Goal: Check status: Check status

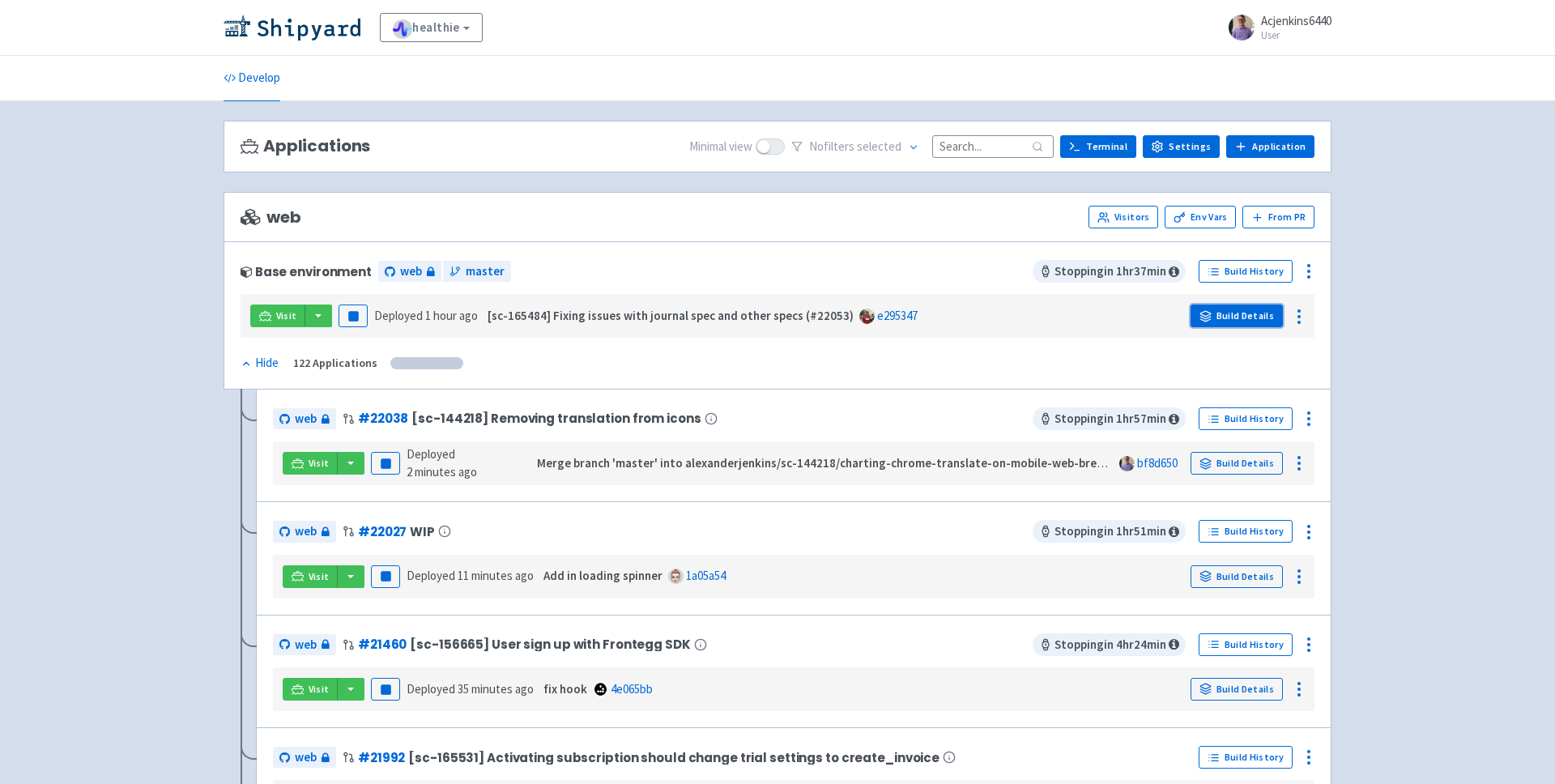
click at [1273, 316] on link "Build Details" at bounding box center [1236, 316] width 93 height 23
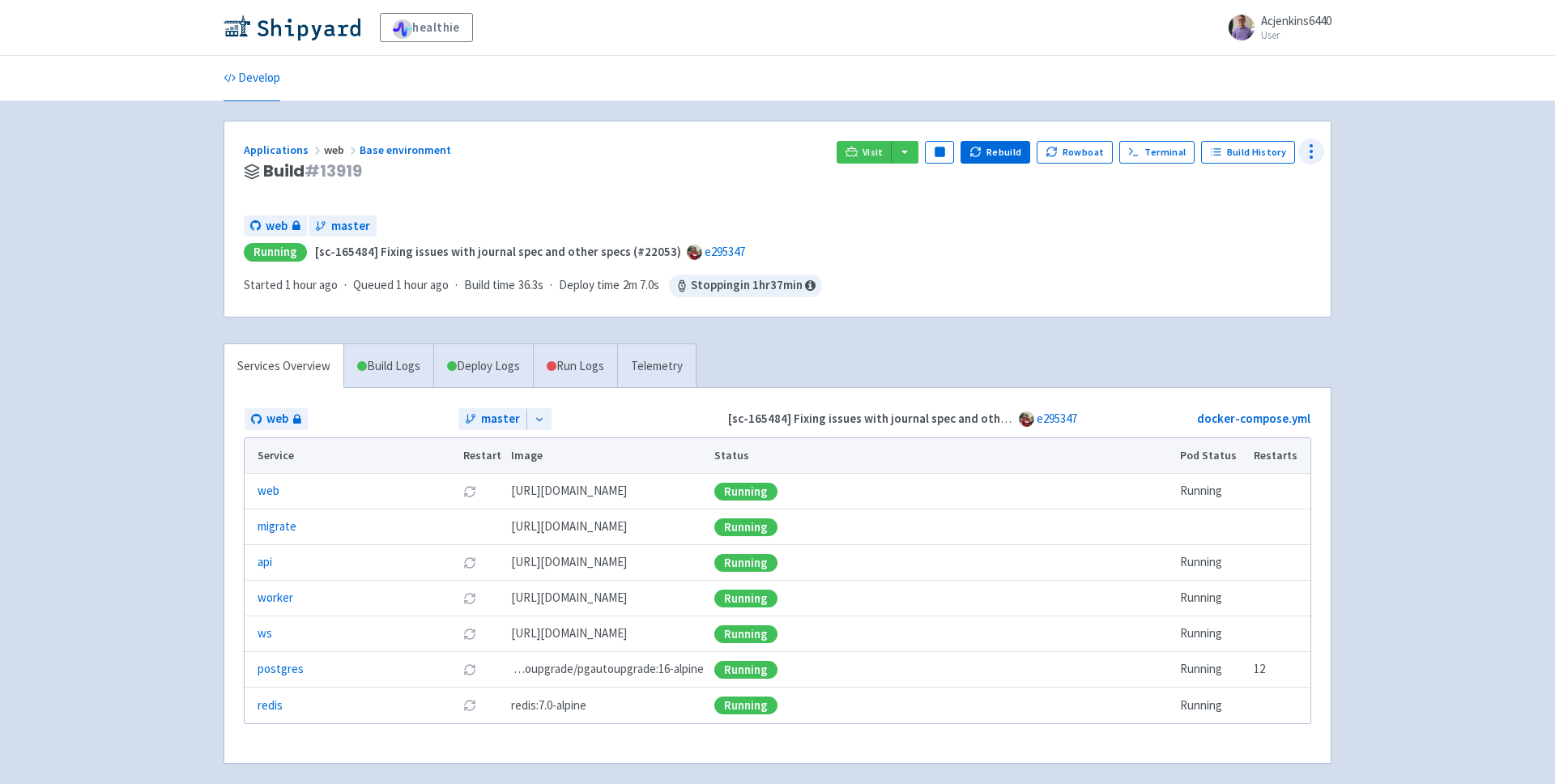
click at [1304, 154] on icon at bounding box center [1310, 151] width 19 height 19
click at [1305, 154] on icon at bounding box center [1310, 151] width 19 height 19
click at [1055, 188] on div "Visit Pause Rebuild Rowboat Terminal Build History Configure Data Dashboard Vis…" at bounding box center [1074, 171] width 475 height 61
click at [1237, 341] on div "Applications web Base environment Build # 13919 Visit Pause Rebuild Rowboat Ter…" at bounding box center [778, 451] width 1108 height 662
